Goal: Transaction & Acquisition: Purchase product/service

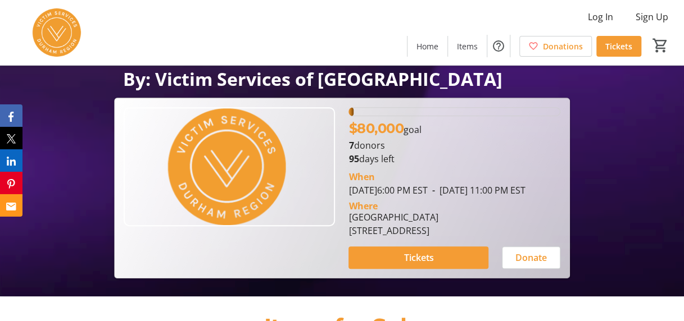
scroll to position [159, 0]
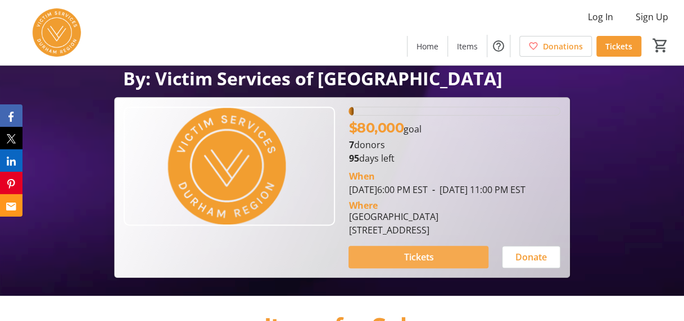
click at [456, 271] on span at bounding box center [418, 257] width 140 height 27
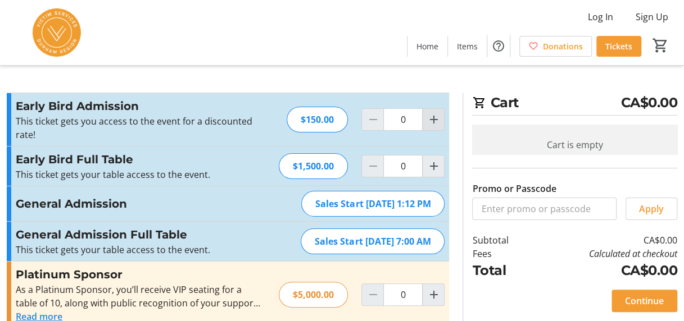
click at [431, 120] on mat-icon "Increment by one" at bounding box center [432, 119] width 13 height 13
type input "2"
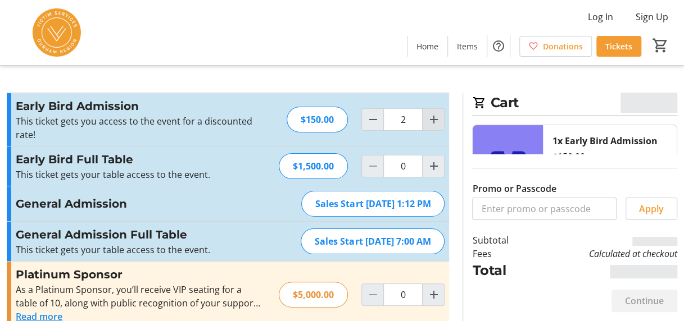
type input "2"
click at [431, 120] on mat-icon "Increment by one" at bounding box center [432, 119] width 13 height 13
type input "3"
click at [431, 120] on mat-icon "Increment by one" at bounding box center [432, 119] width 13 height 13
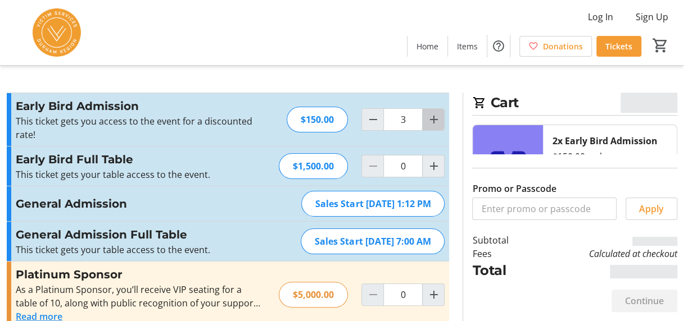
type input "4"
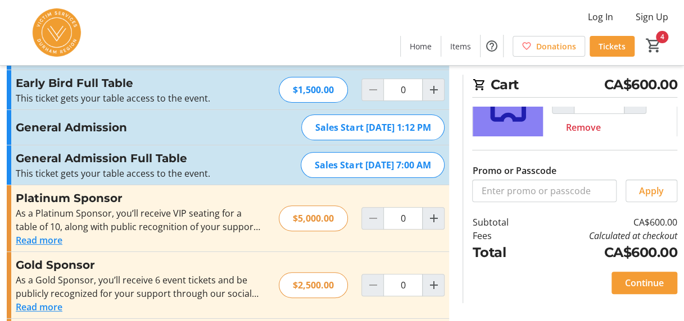
scroll to position [66, 0]
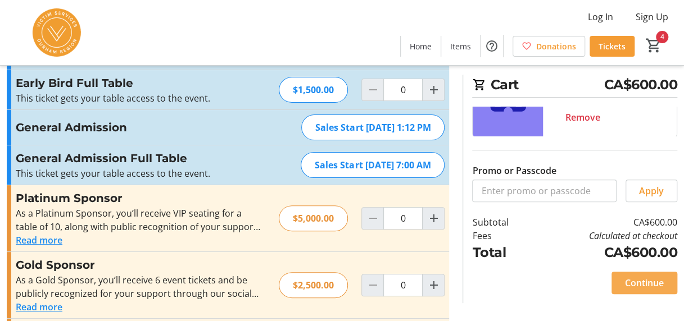
click at [634, 278] on span "Continue" at bounding box center [644, 282] width 39 height 13
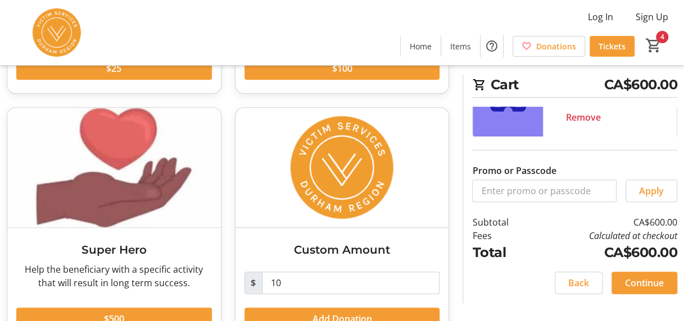
scroll to position [301, 0]
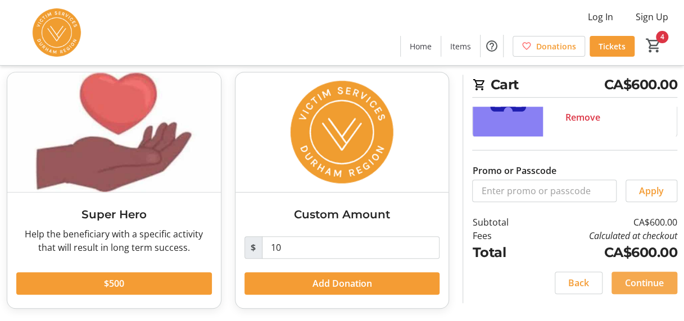
click at [638, 282] on span "Continue" at bounding box center [644, 282] width 39 height 13
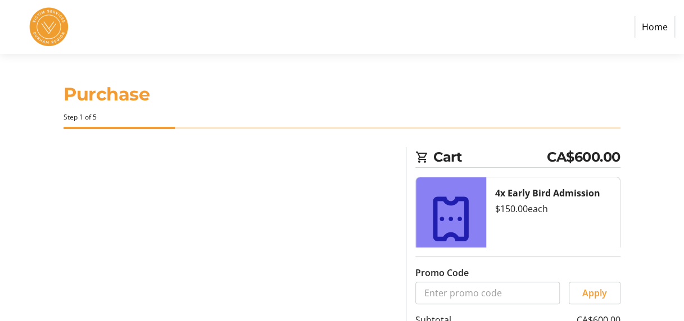
select select "CA"
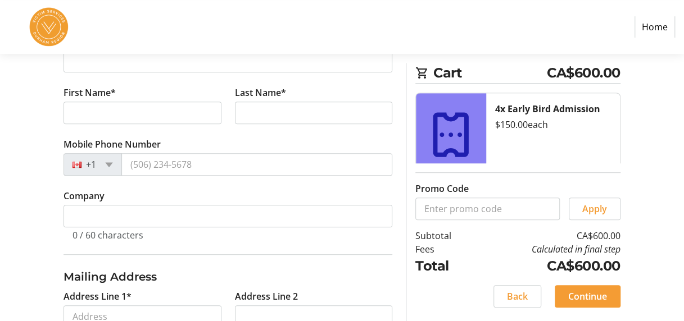
scroll to position [178, 0]
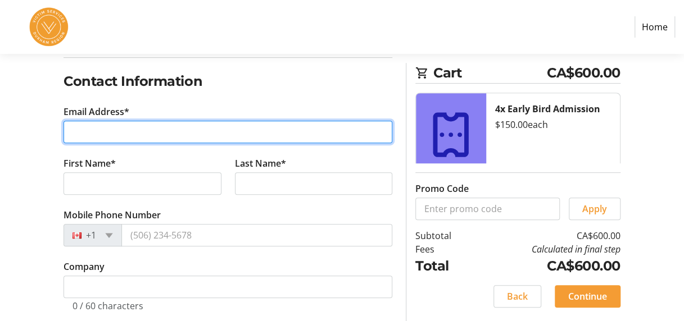
click at [165, 130] on input "Email Address*" at bounding box center [227, 132] width 329 height 22
type input "[PERSON_NAME][EMAIL_ADDRESS][DOMAIN_NAME]"
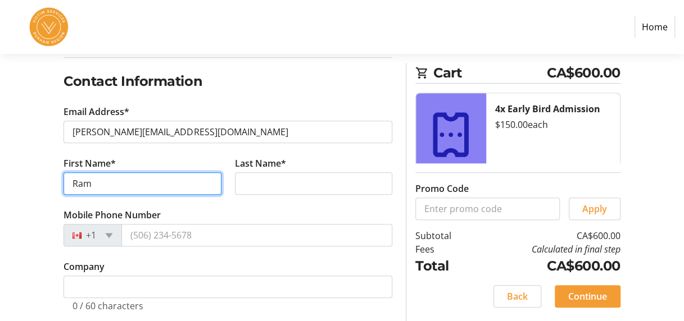
type input "[PERSON_NAME]"
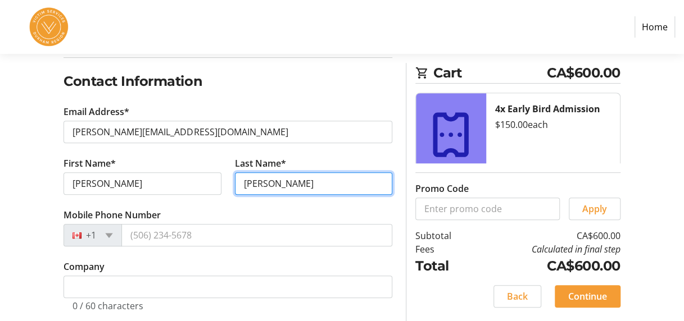
type input "[PERSON_NAME]"
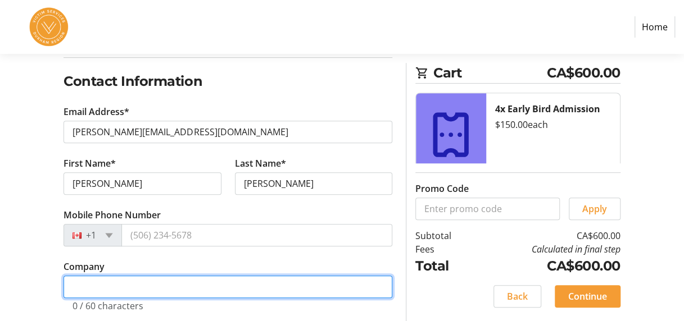
click at [115, 288] on input "Company" at bounding box center [227, 287] width 329 height 22
type input "Durham Children's Aid Society"
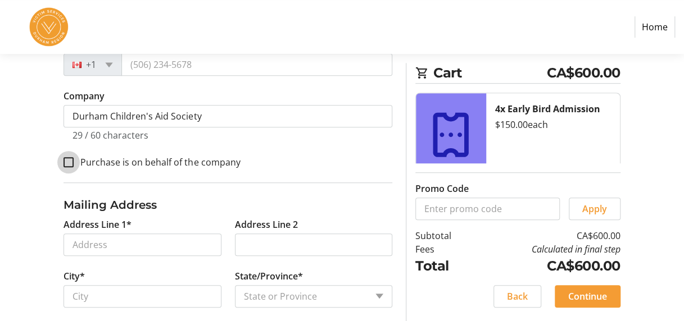
scroll to position [410, 0]
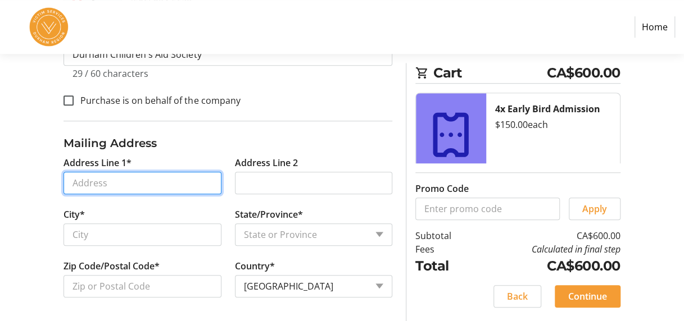
click at [140, 176] on input "Address Line 1*" at bounding box center [141, 183] width 157 height 22
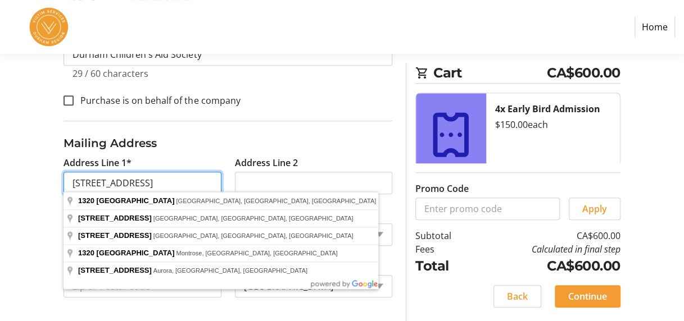
type input "[STREET_ADDRESS]"
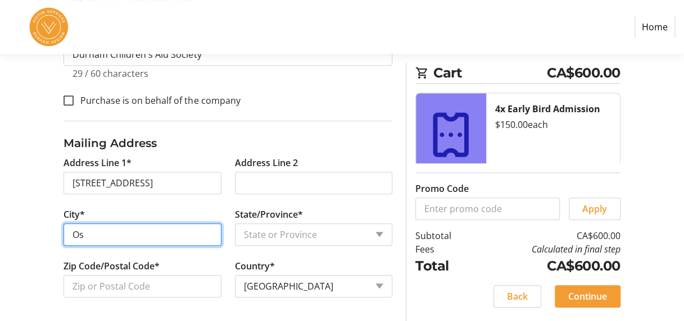
type input "Oshawa"
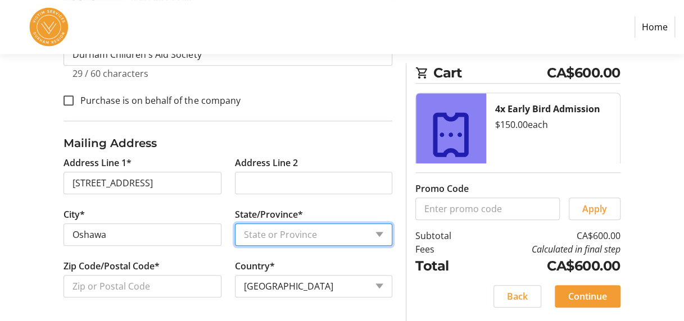
select select "ON"
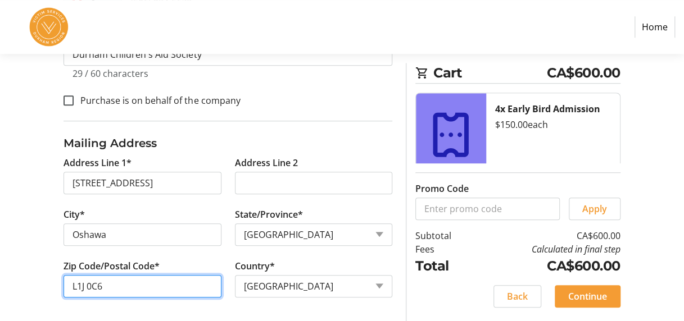
type input "L1J 0C6"
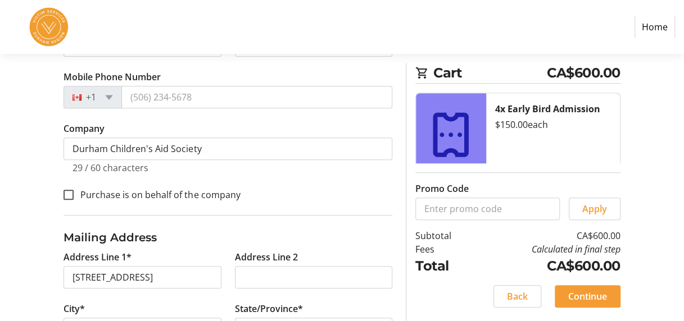
scroll to position [316, 0]
click at [67, 190] on input "Purchase is on behalf of the company" at bounding box center [68, 195] width 10 height 10
checkbox input "true"
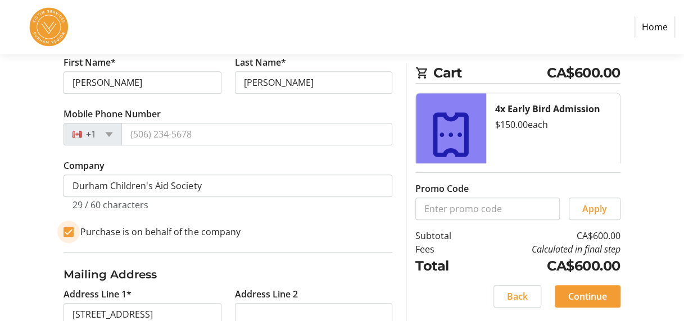
scroll to position [263, 0]
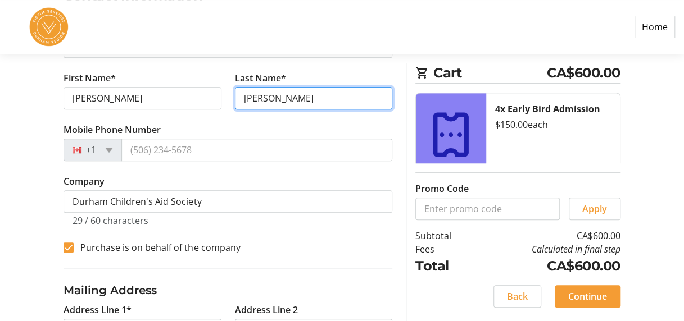
click at [283, 101] on input "[PERSON_NAME]" at bounding box center [313, 98] width 157 height 22
type input "Chereches"
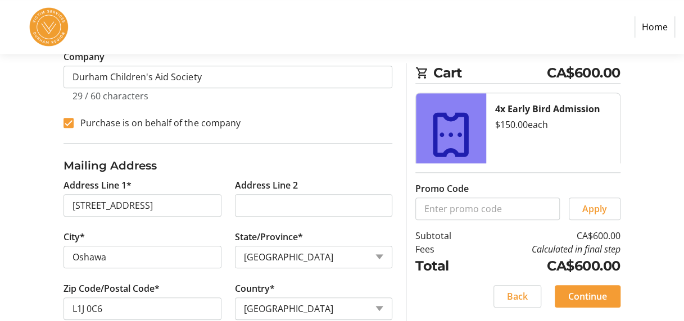
scroll to position [410, 0]
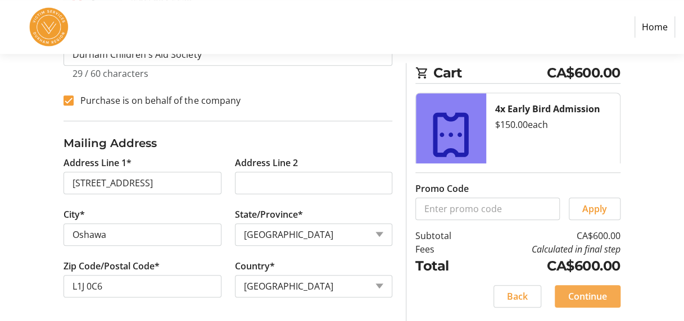
click at [574, 295] on span "Continue" at bounding box center [587, 296] width 39 height 13
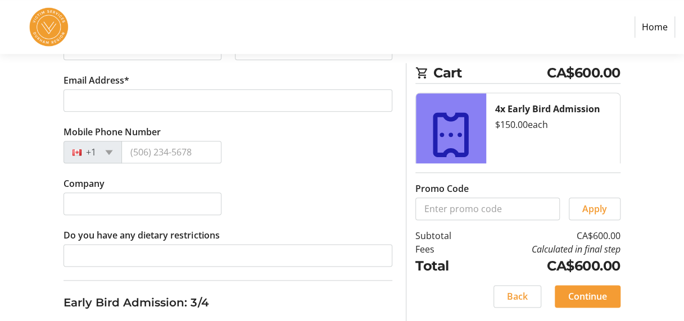
scroll to position [564, 0]
click at [517, 294] on span "Back" at bounding box center [517, 296] width 21 height 13
select select "ON"
select select "CA"
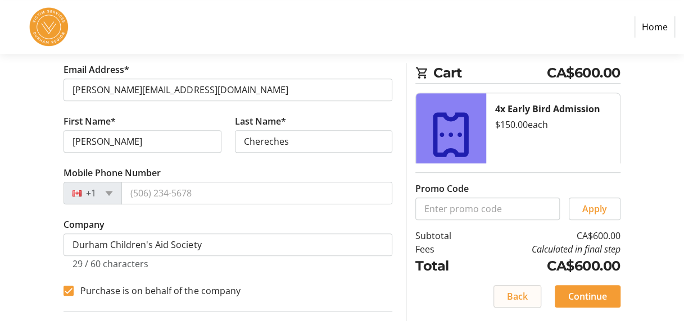
scroll to position [221, 0]
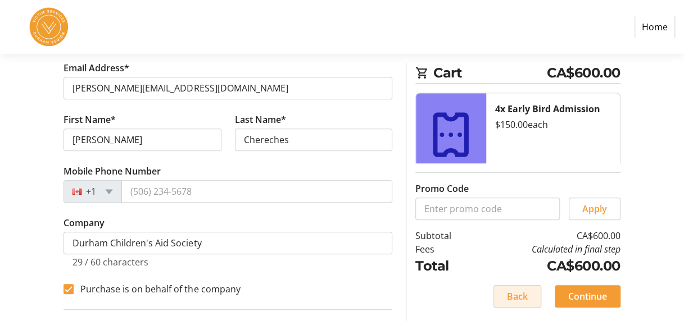
click at [517, 297] on span "Back" at bounding box center [517, 296] width 21 height 13
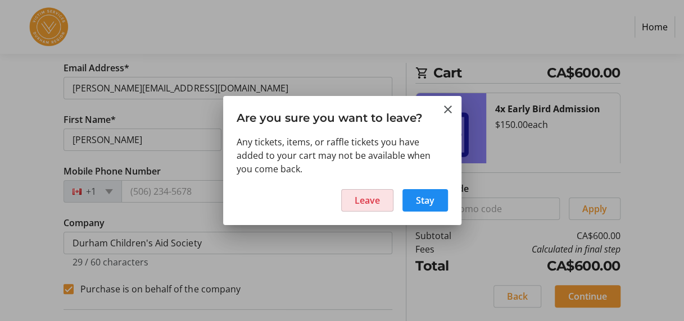
click at [374, 203] on span "Leave" at bounding box center [366, 200] width 25 height 13
